Goal: Find contact information: Find contact information

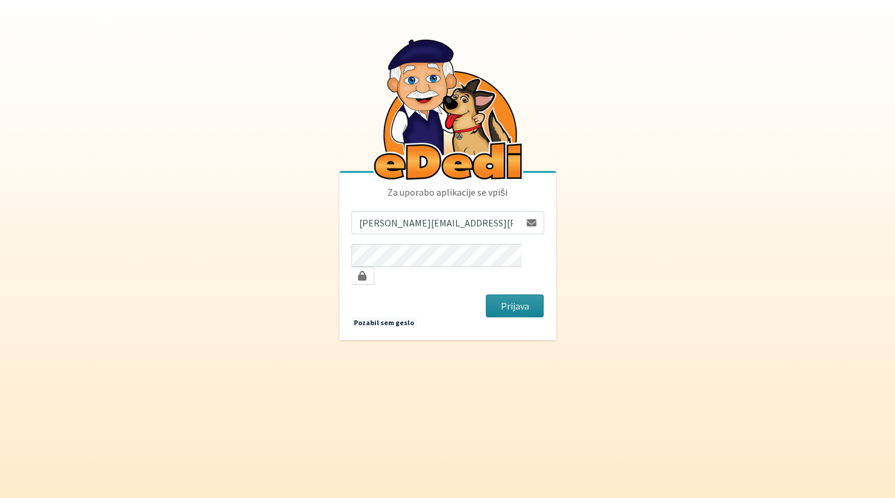
click at [505, 303] on button "Prijava" at bounding box center [515, 306] width 58 height 23
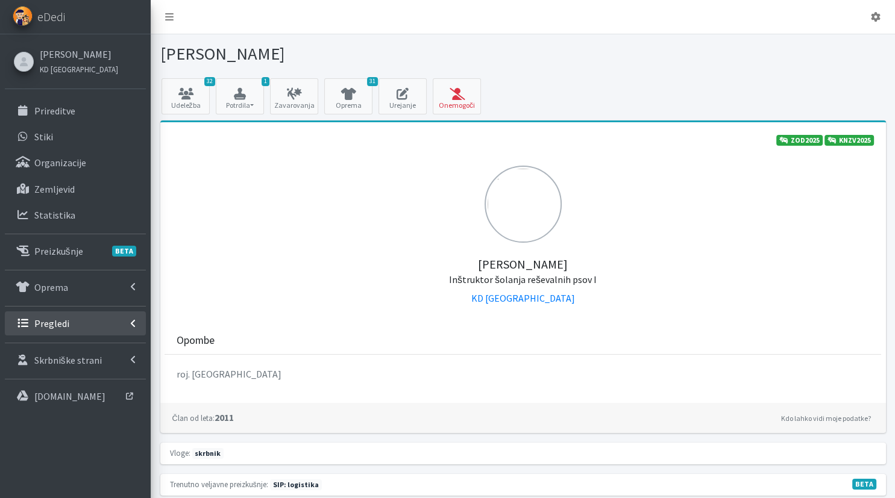
click at [101, 334] on link "Pregledi" at bounding box center [75, 324] width 141 height 24
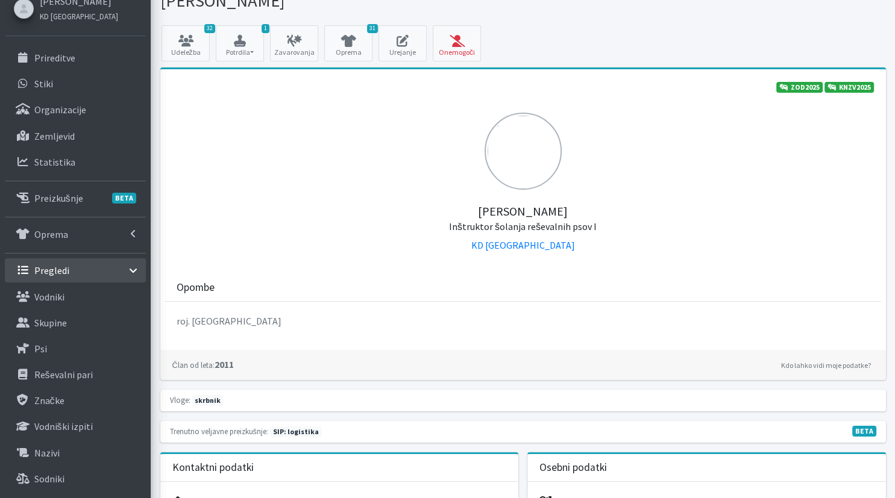
scroll to position [254, 0]
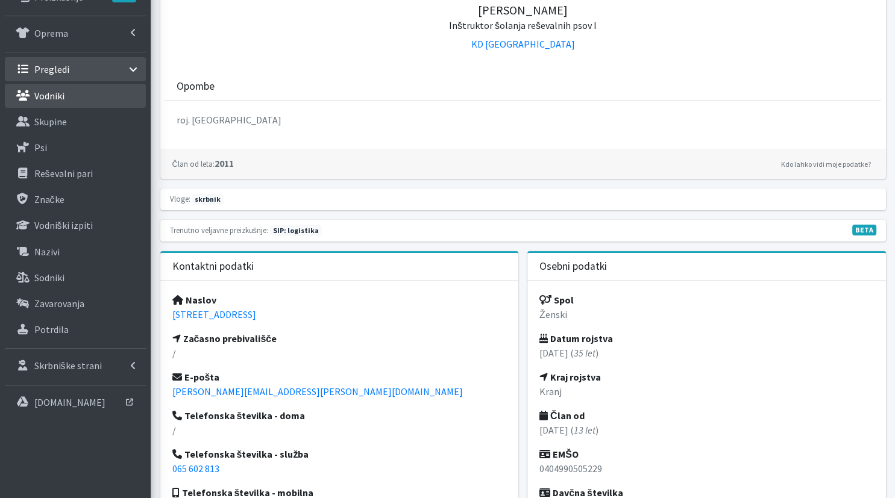
click at [105, 101] on link "Vodniki" at bounding box center [75, 96] width 141 height 24
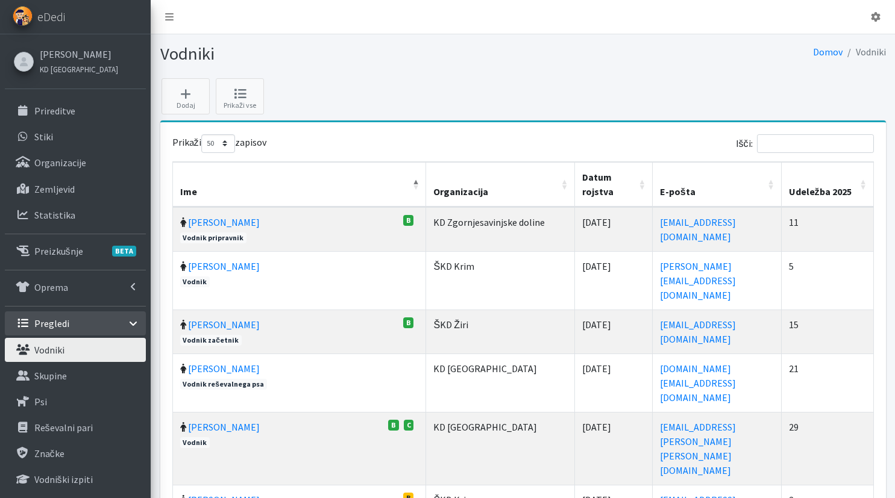
select select "50"
drag, startPoint x: 815, startPoint y: 153, endPoint x: 814, endPoint y: 146, distance: 7.3
click at [815, 149] on div "Išči:" at bounding box center [700, 146] width 347 height 24
click at [814, 146] on input "Išči:" at bounding box center [815, 143] width 117 height 19
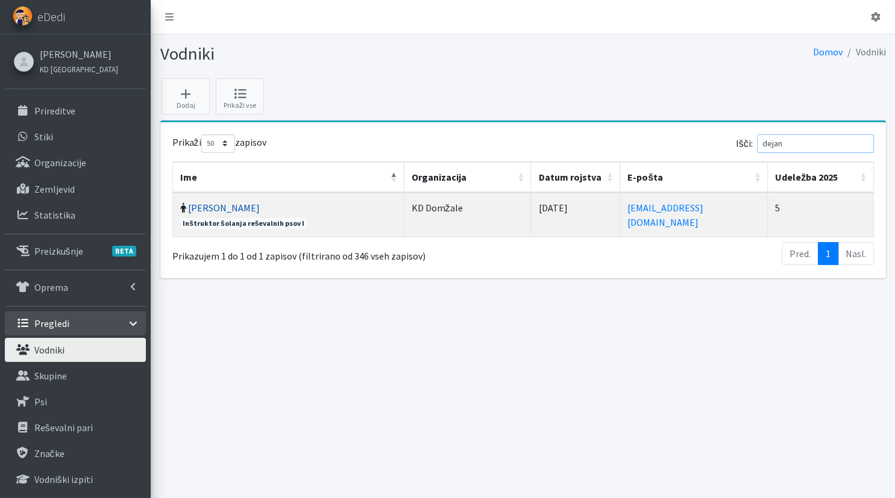
type input "dejan"
click at [221, 209] on link "Dejan Osolnik" at bounding box center [224, 208] width 72 height 12
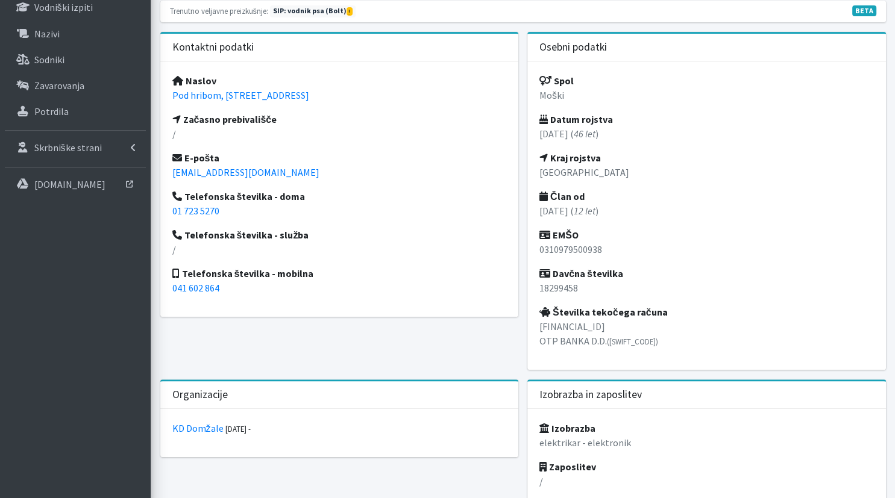
scroll to position [509, 0]
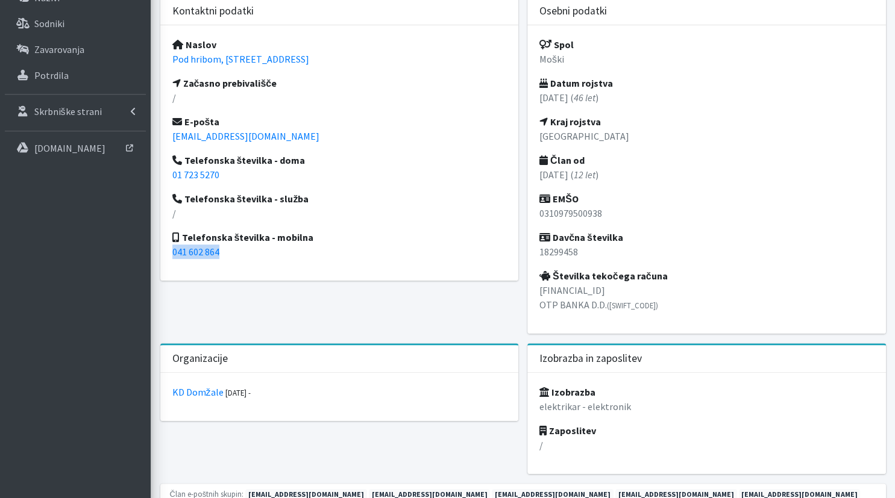
drag, startPoint x: 253, startPoint y: 251, endPoint x: 169, endPoint y: 257, distance: 83.4
click at [169, 257] on div "Naslov Pod hribom, Prevoje 10, 1225 Lukovica Začasno prebivališče / E-pošta dej…" at bounding box center [339, 153] width 359 height 256
copy link "041 602 864"
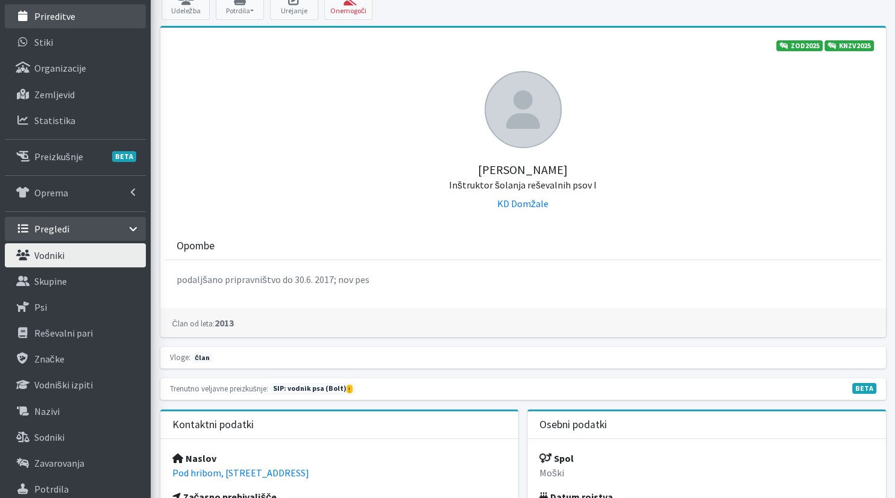
scroll to position [0, 0]
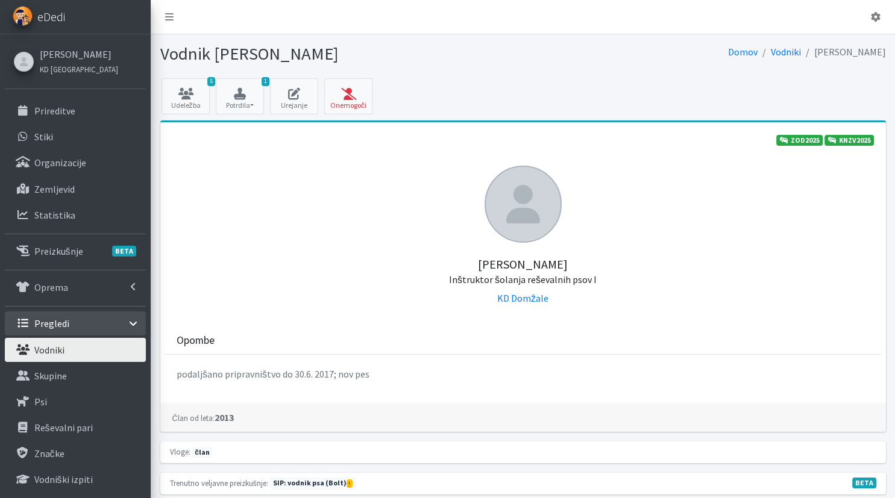
click at [49, 12] on span "eDedi" at bounding box center [51, 17] width 28 height 18
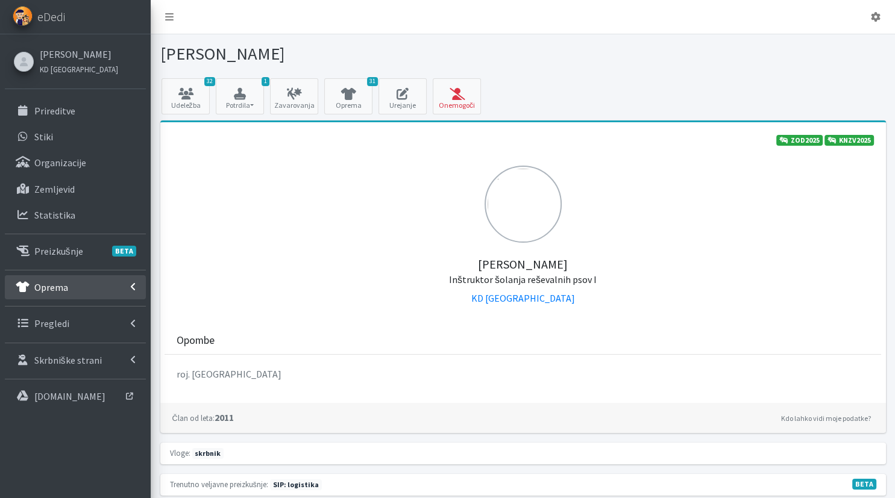
click at [78, 290] on link "Oprema" at bounding box center [75, 287] width 141 height 24
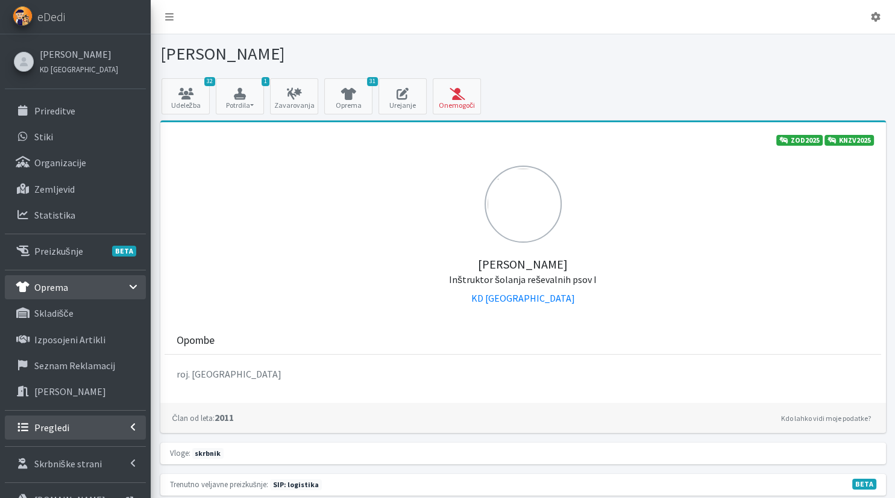
click at [99, 427] on link "Pregledi" at bounding box center [75, 428] width 141 height 24
click at [80, 455] on link "Vodniki" at bounding box center [75, 454] width 141 height 24
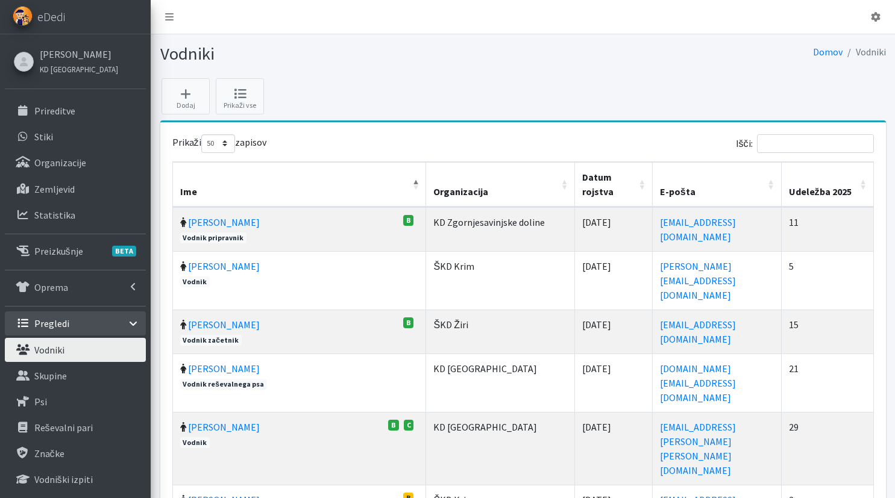
select select "50"
click at [797, 143] on input "Išči:" at bounding box center [815, 143] width 117 height 19
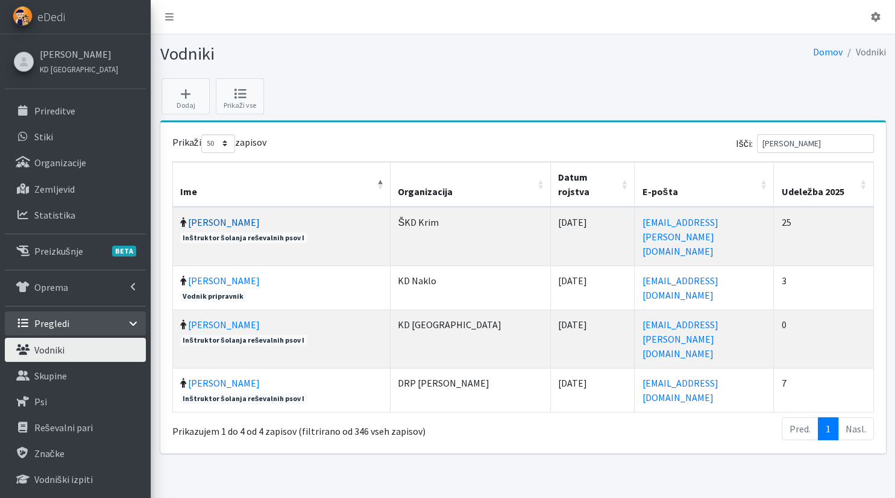
click at [230, 216] on link "[PERSON_NAME]" at bounding box center [224, 222] width 72 height 12
drag, startPoint x: 816, startPoint y: 148, endPoint x: 721, endPoint y: 139, distance: 95.0
click at [757, 139] on input "jane" at bounding box center [815, 143] width 117 height 19
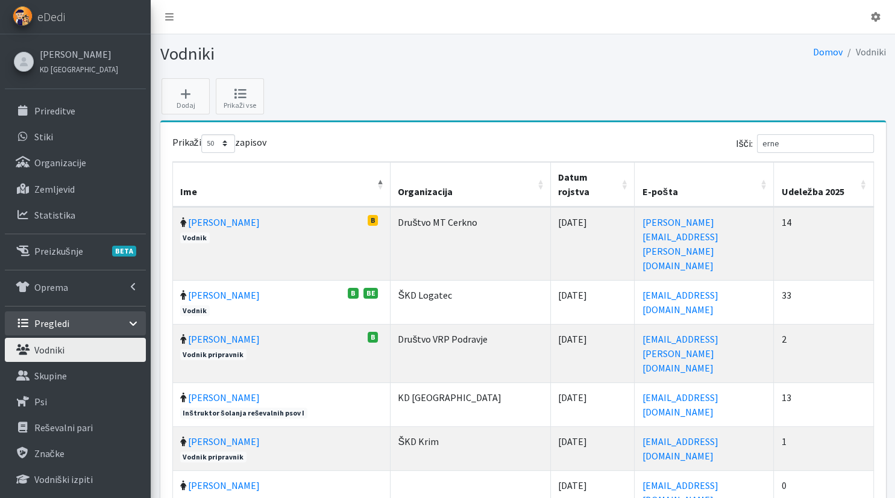
click at [246, 207] on td "Ernesta Eržen B Vodnik" at bounding box center [282, 243] width 218 height 73
click at [240, 216] on link "Ernesta Eržen" at bounding box center [224, 222] width 72 height 12
drag, startPoint x: 809, startPoint y: 141, endPoint x: 658, endPoint y: 141, distance: 151.3
click at [757, 141] on input "erne" at bounding box center [815, 143] width 117 height 19
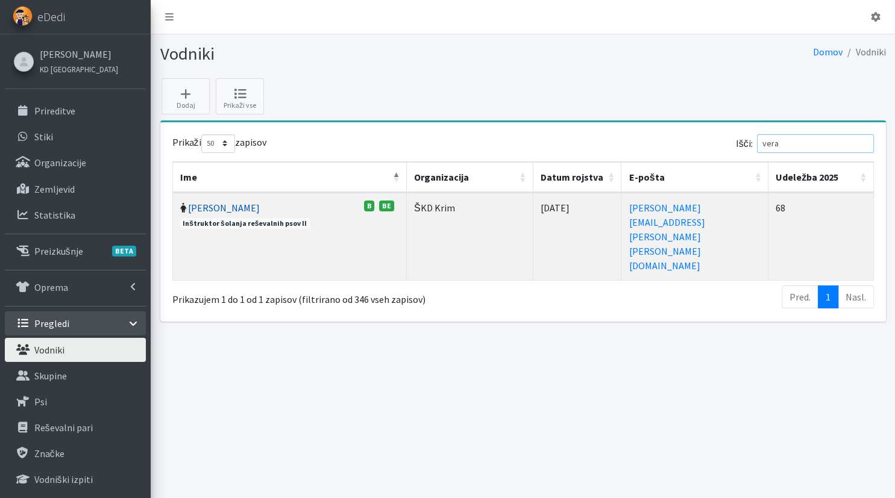
type input "vera"
click at [212, 205] on link "Vera Mikolič" at bounding box center [224, 208] width 72 height 12
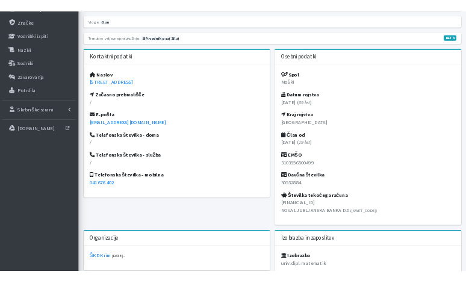
scroll to position [509, 0]
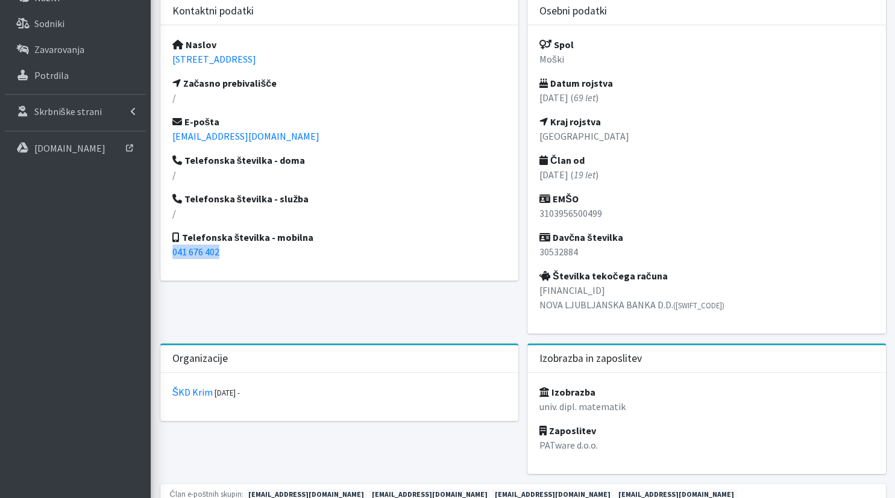
drag, startPoint x: 241, startPoint y: 250, endPoint x: 171, endPoint y: 251, distance: 70.5
click at [171, 251] on div "Naslov [STREET_ADDRESS] Začasno prebivališče / E-pošta [EMAIL_ADDRESS][DOMAIN_N…" at bounding box center [339, 153] width 359 height 256
copy link "041 676 402"
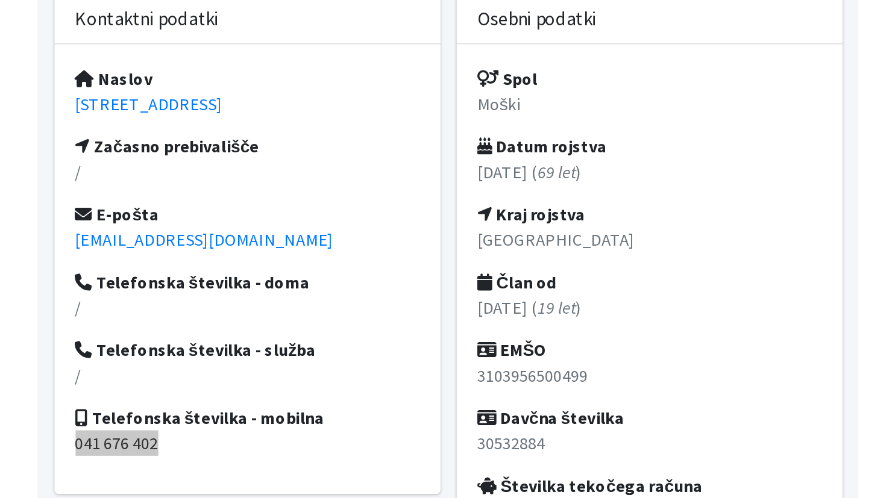
scroll to position [393, 0]
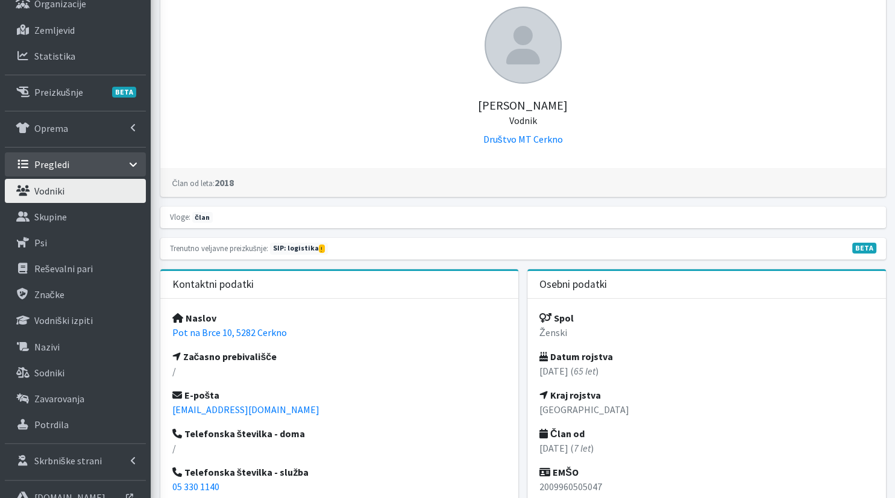
scroll to position [318, 0]
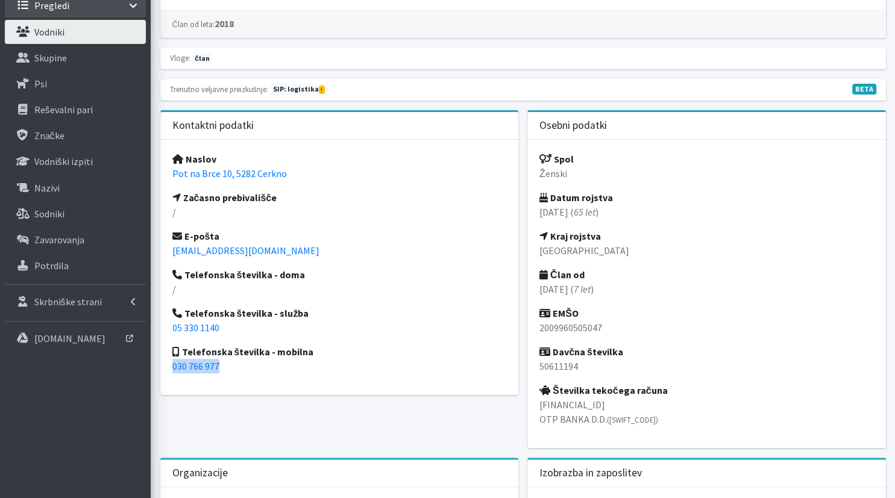
drag, startPoint x: 263, startPoint y: 372, endPoint x: 163, endPoint y: 363, distance: 100.4
click at [163, 363] on div "Naslov Pot [STREET_ADDRESS] Začasno prebivališče / E-pošta [EMAIL_ADDRESS][DOMA…" at bounding box center [339, 268] width 359 height 256
copy link "030 766 977"
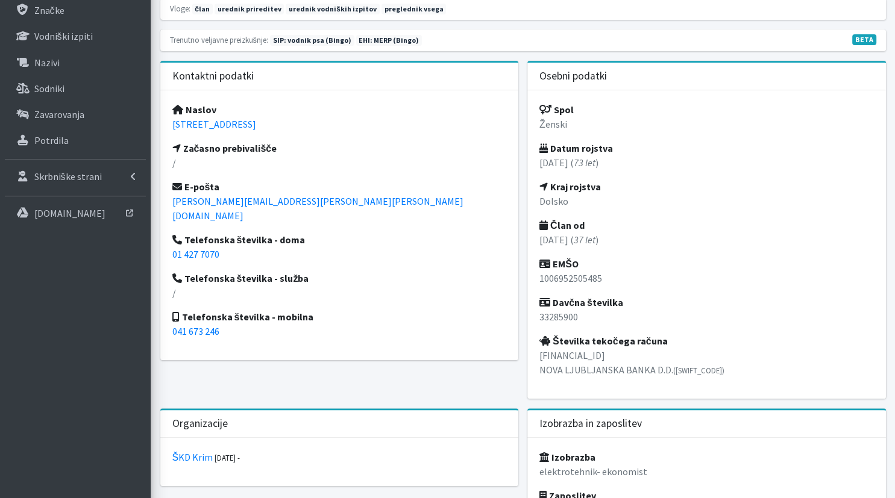
scroll to position [445, 0]
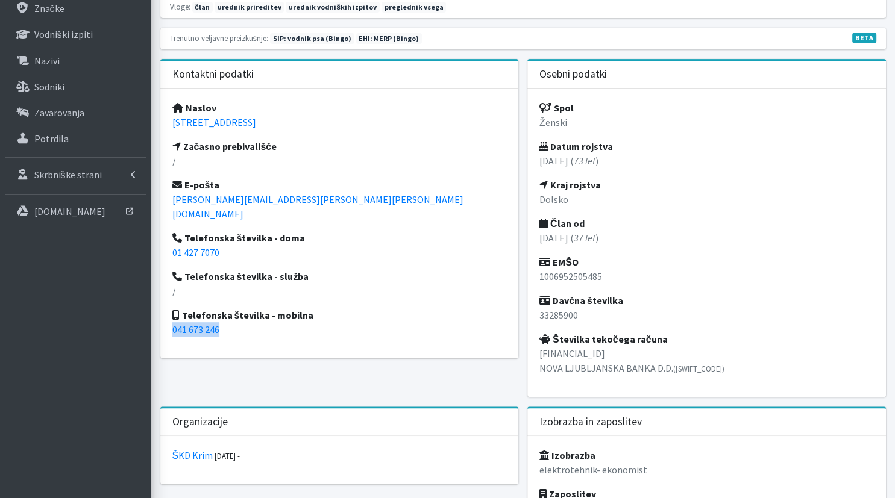
drag, startPoint x: 257, startPoint y: 316, endPoint x: 160, endPoint y: 319, distance: 97.1
click at [160, 319] on div "Naslov Golouhova 7, 1000 Ljubljana Začasno prebivališče / E-pošta vera.mikolic@…" at bounding box center [339, 224] width 359 height 270
copy link "041 673 246"
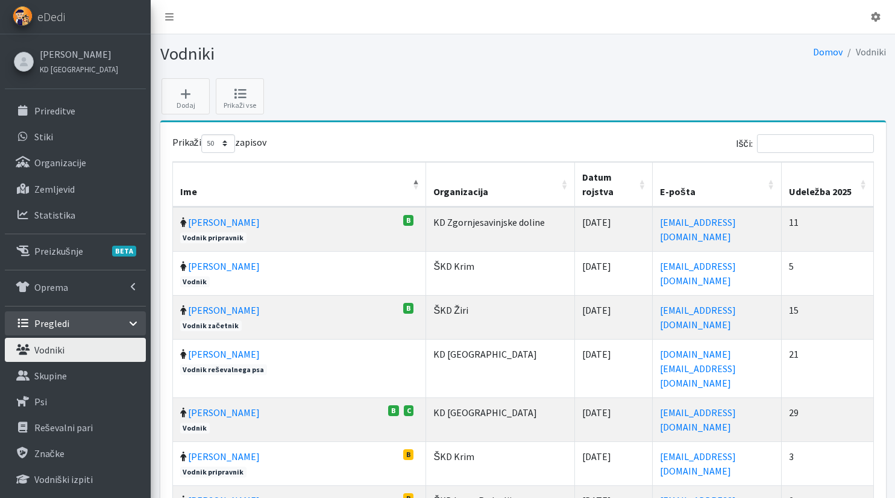
select select "50"
click at [798, 145] on input "Išči:" at bounding box center [815, 143] width 117 height 19
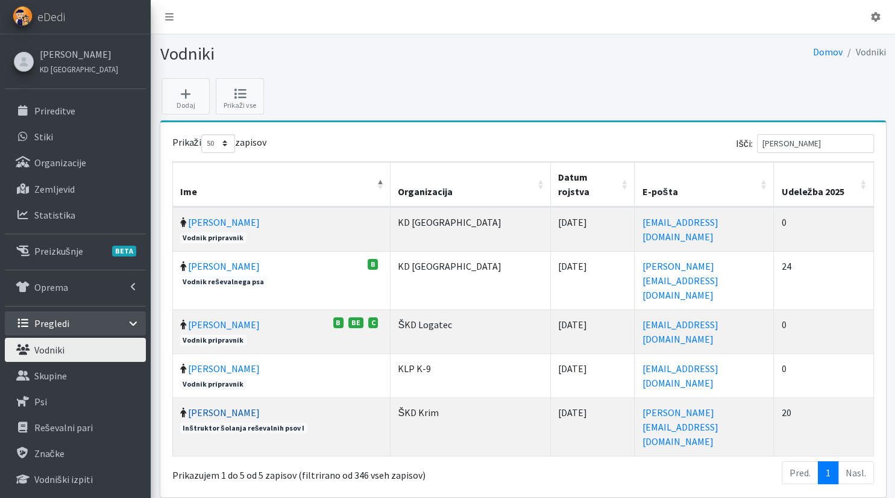
click at [224, 407] on link "[PERSON_NAME]" at bounding box center [224, 413] width 72 height 12
drag, startPoint x: 806, startPoint y: 139, endPoint x: 699, endPoint y: 142, distance: 107.3
click at [757, 143] on input "[PERSON_NAME]" at bounding box center [815, 143] width 117 height 19
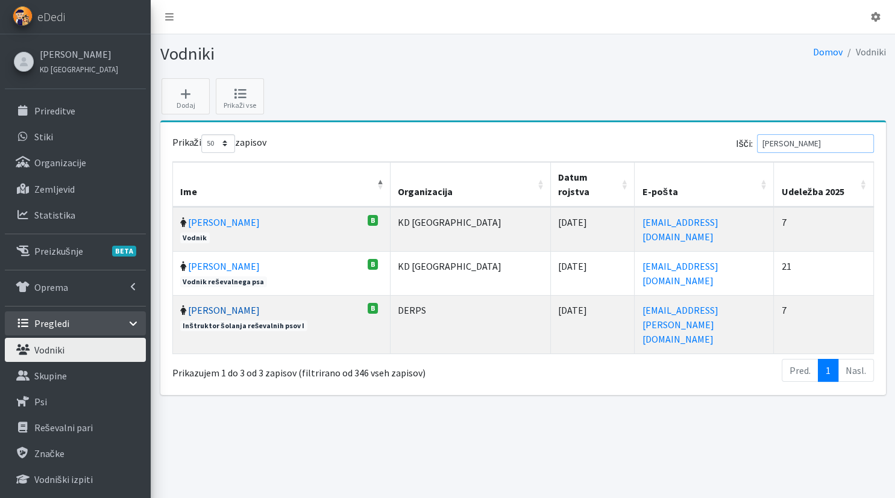
type input "[PERSON_NAME]"
click at [203, 304] on link "[PERSON_NAME]" at bounding box center [224, 310] width 72 height 12
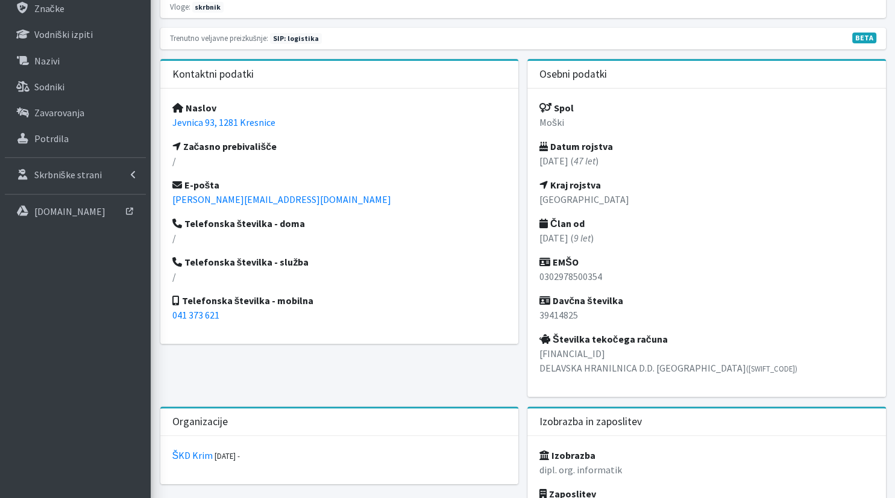
scroll to position [509, 0]
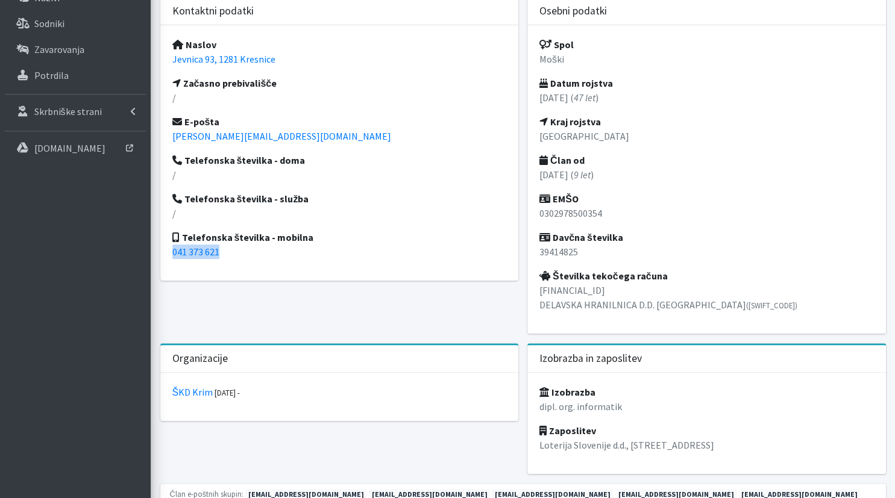
drag, startPoint x: 246, startPoint y: 246, endPoint x: 168, endPoint y: 250, distance: 78.4
click at [168, 250] on div "Naslov Jevnica 93, 1281 Kresnice Začasno prebivališče / E-pošta peter.vozelj@er…" at bounding box center [339, 153] width 359 height 256
copy link "041 373 621"
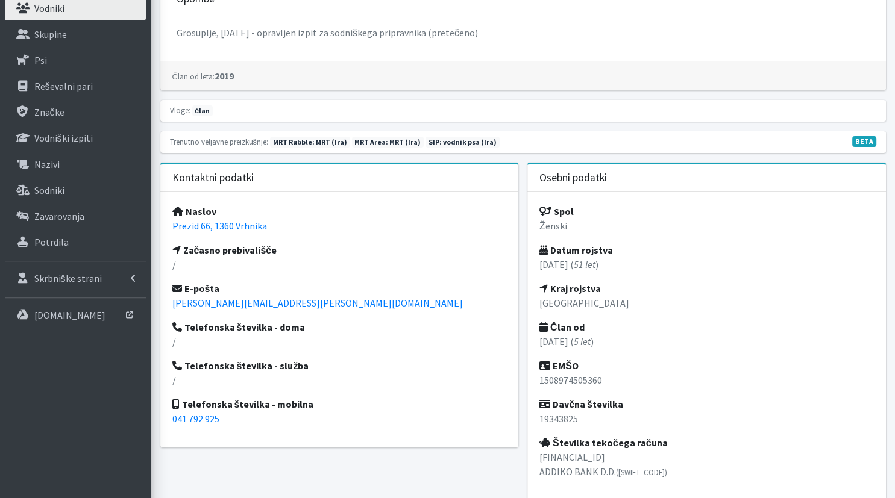
scroll to position [445, 0]
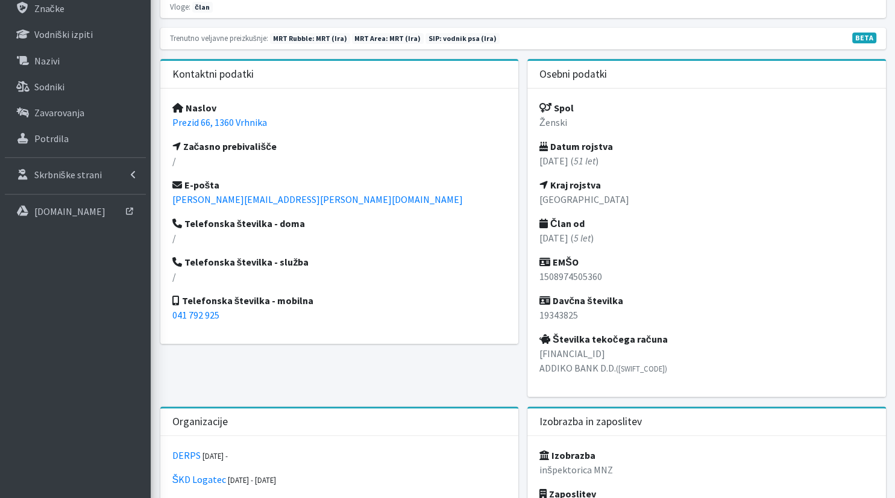
drag, startPoint x: 235, startPoint y: 322, endPoint x: 151, endPoint y: 319, distance: 84.4
click at [284, 323] on div "Naslov Prezid 66, 1360 [GEOGRAPHIC_DATA] Začasno prebivališče / E-pošta [EMAIL_…" at bounding box center [339, 217] width 359 height 256
drag, startPoint x: 219, startPoint y: 315, endPoint x: 171, endPoint y: 315, distance: 48.2
click at [171, 315] on div "Naslov Prezid 66, 1360 [GEOGRAPHIC_DATA] Začasno prebivališče / E-pošta [EMAIL_…" at bounding box center [339, 217] width 359 height 256
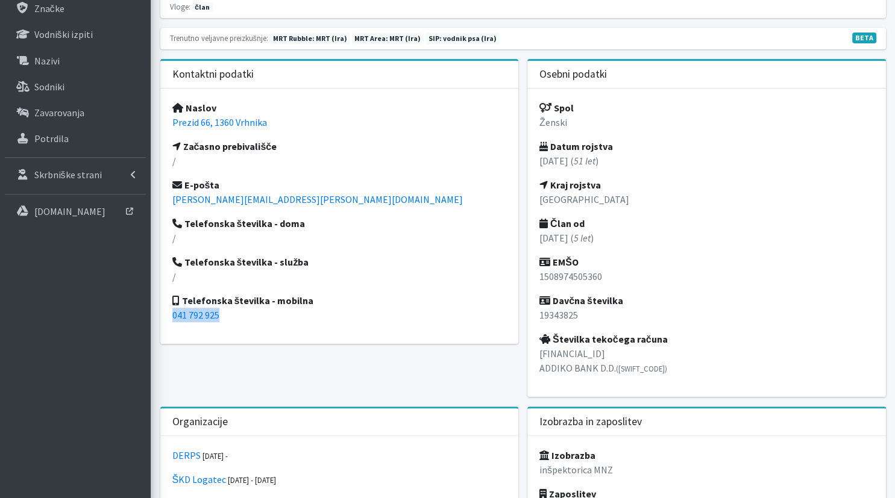
copy link "041 792 925"
